Goal: Task Accomplishment & Management: Manage account settings

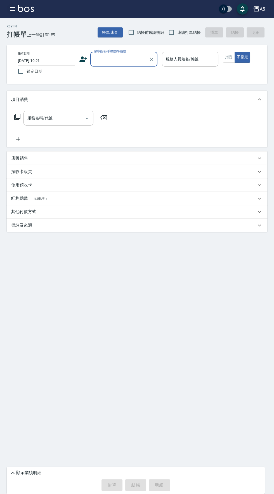
click at [10, 10] on icon "button" at bounding box center [12, 9] width 7 height 7
click at [12, 9] on icon "button" at bounding box center [12, 8] width 5 height 3
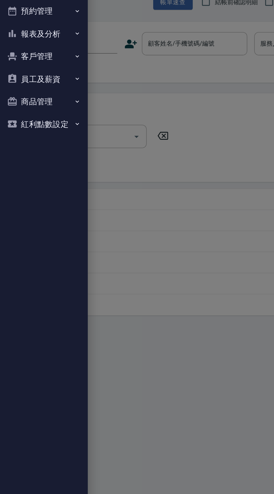
click at [23, 51] on button "報表及分析" at bounding box center [27, 53] width 51 height 15
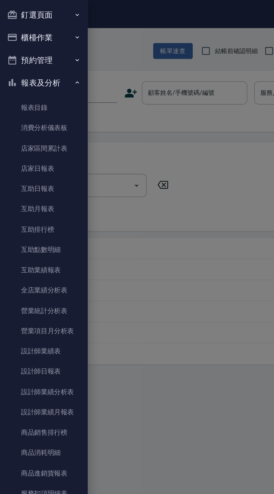
click at [20, 36] on button "預約管理" at bounding box center [27, 38] width 51 height 15
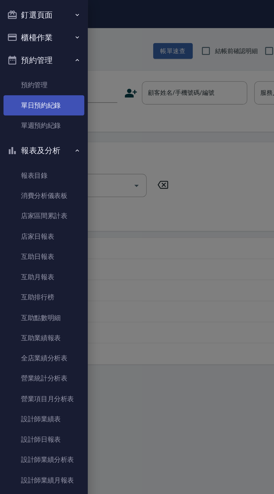
click at [24, 65] on link "單日預約紀錄" at bounding box center [27, 67] width 51 height 13
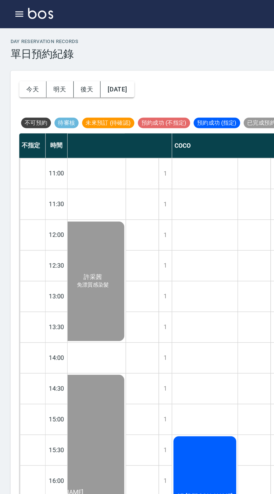
scroll to position [0, 47]
click at [77, 55] on button "2025/08/11" at bounding box center [74, 57] width 21 height 10
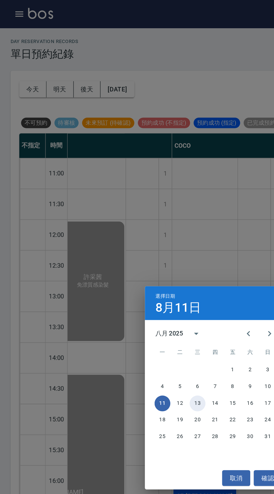
click at [125, 256] on button "13" at bounding box center [126, 257] width 10 height 10
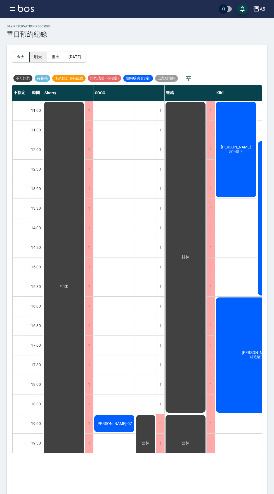
click at [38, 56] on button "明天" at bounding box center [38, 57] width 17 height 10
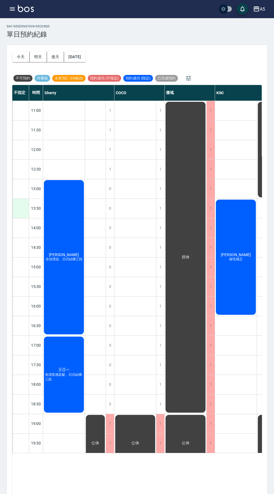
click at [24, 204] on div at bounding box center [21, 208] width 16 height 19
